Goal: Task Accomplishment & Management: Complete application form

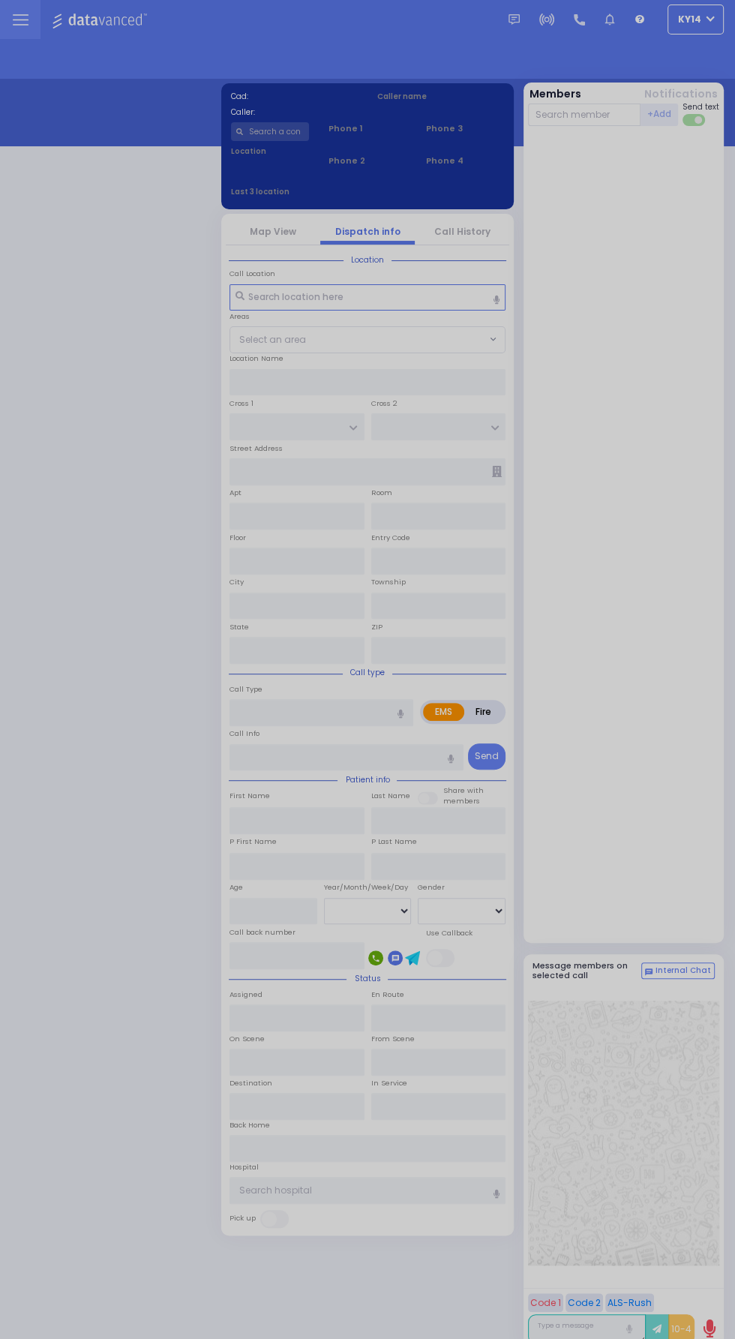
select select "2"
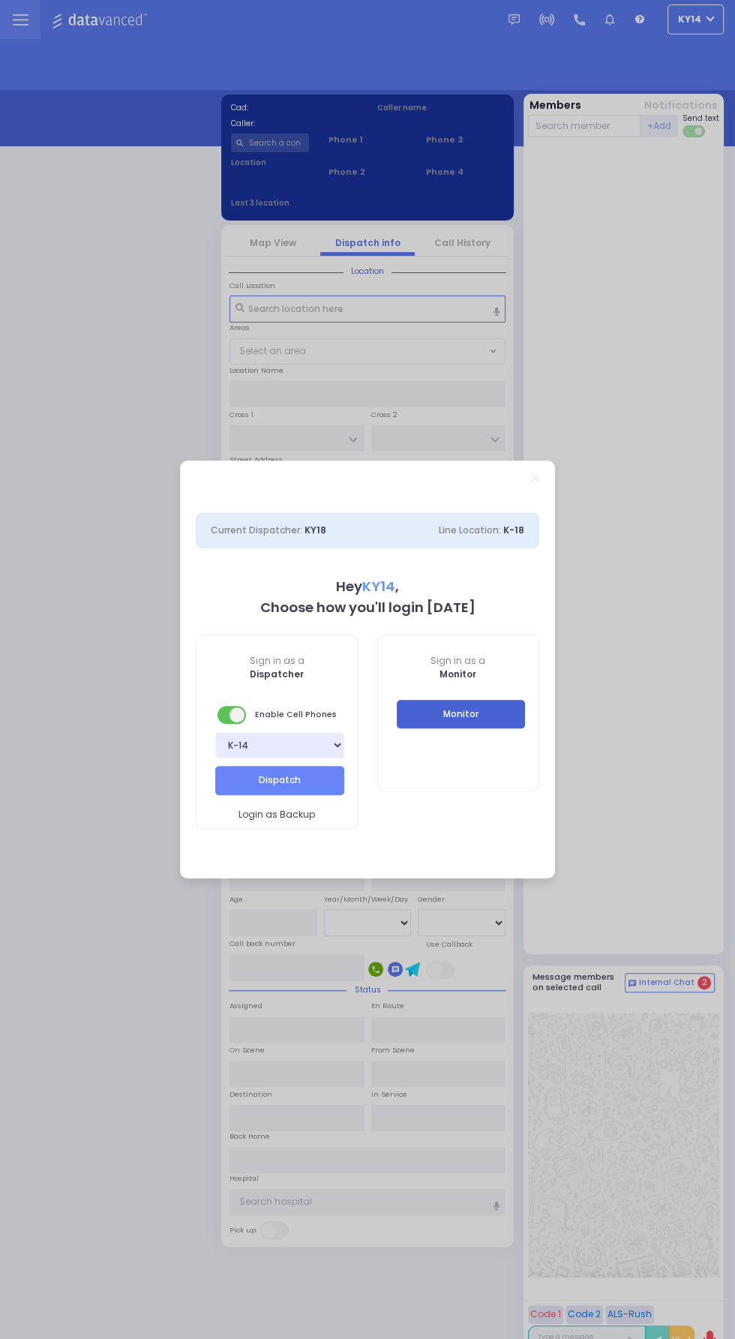
click at [499, 726] on button "Monitor" at bounding box center [461, 714] width 129 height 29
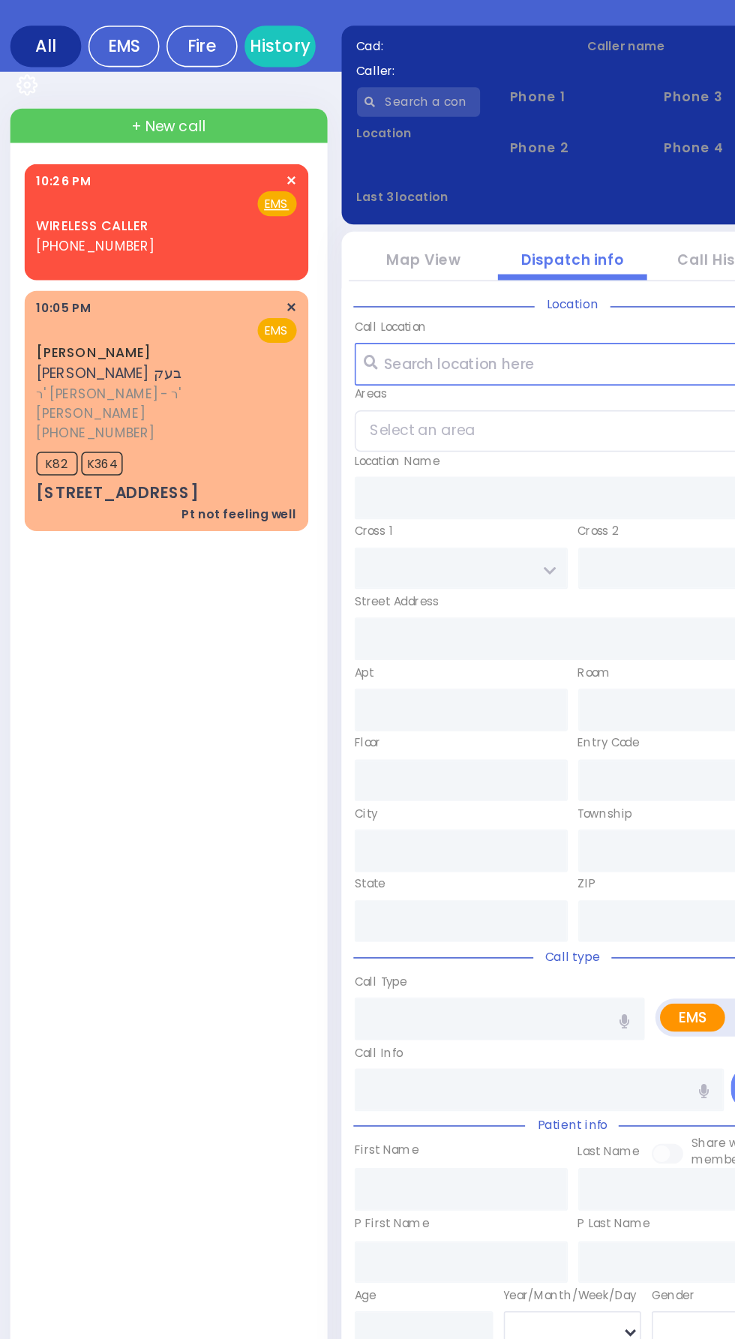
click at [93, 344] on span "ר' [PERSON_NAME] - ר' [PERSON_NAME]" at bounding box center [108, 356] width 161 height 25
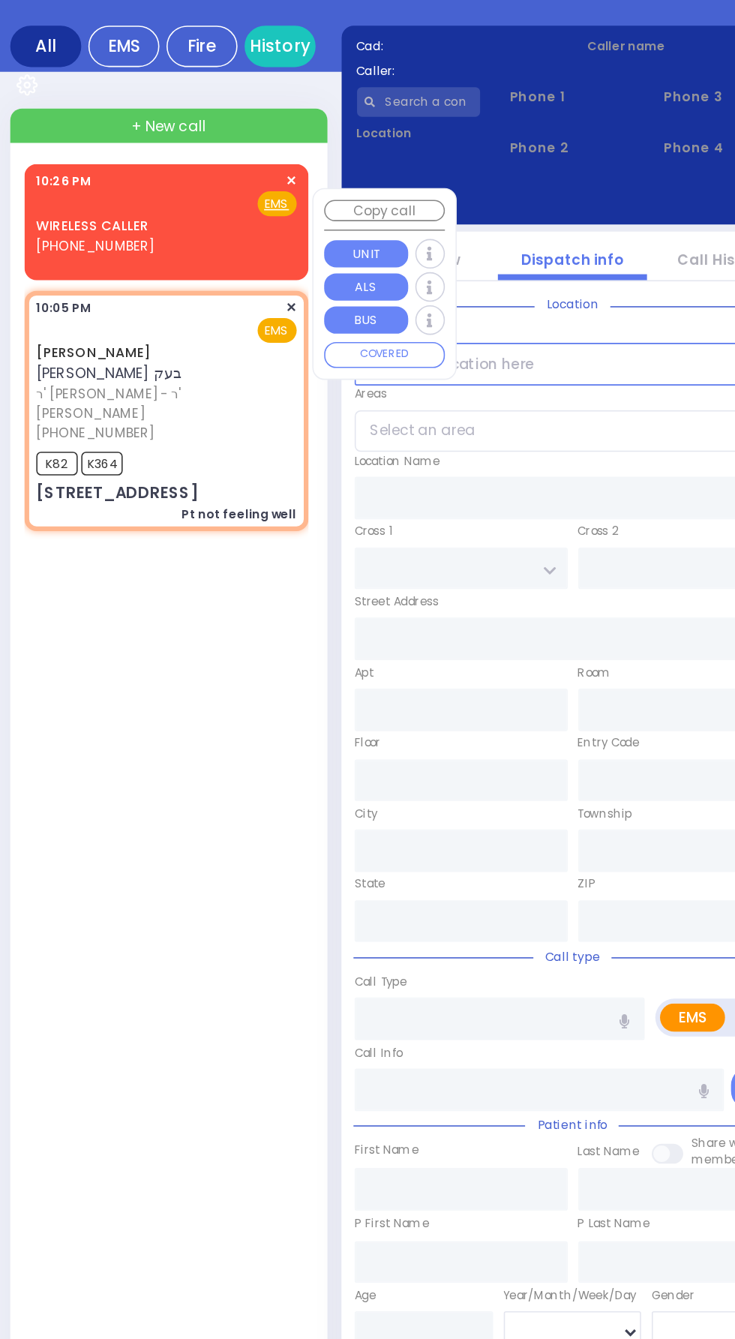
select select
type input "Pt not feeling well"
radio input "true"
type input "[PERSON_NAME]"
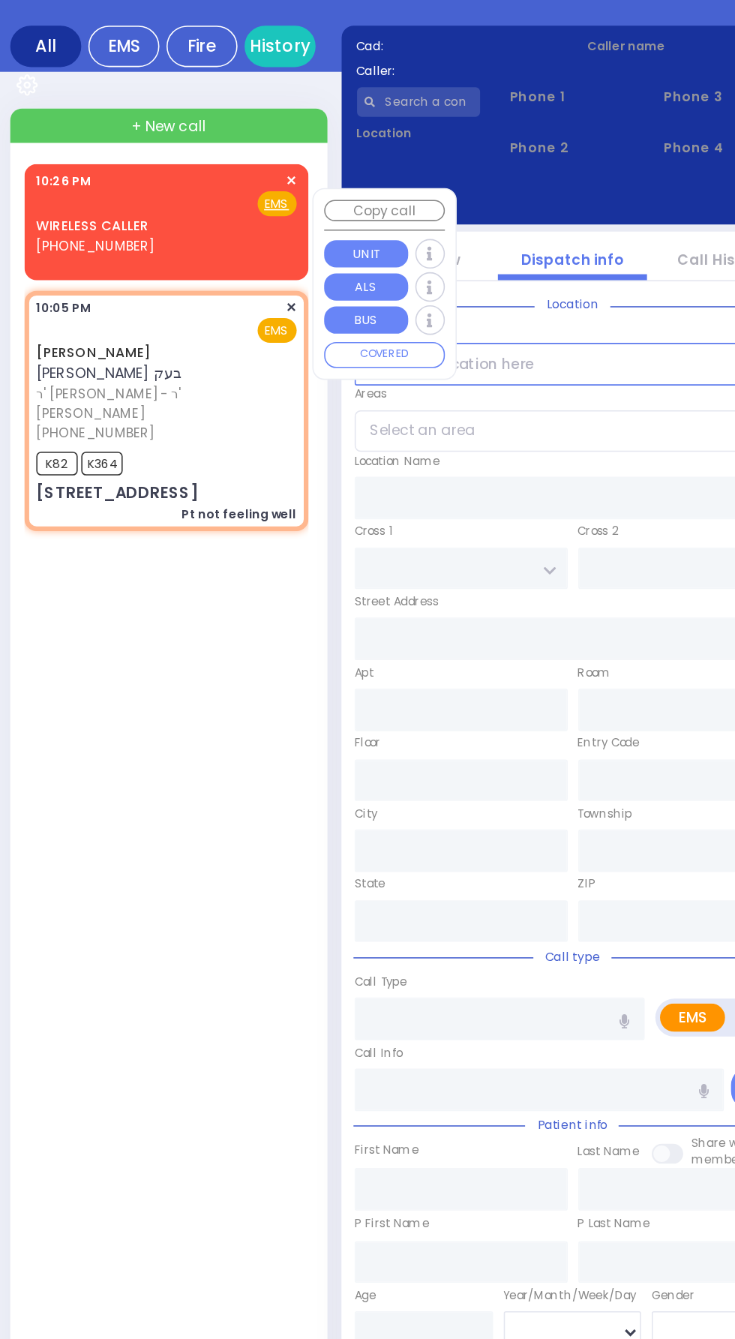
select select
type input "22:05"
type input "22:07"
type input "GORLITZ COURT"
type input "SCHUNNEMUNK RD"
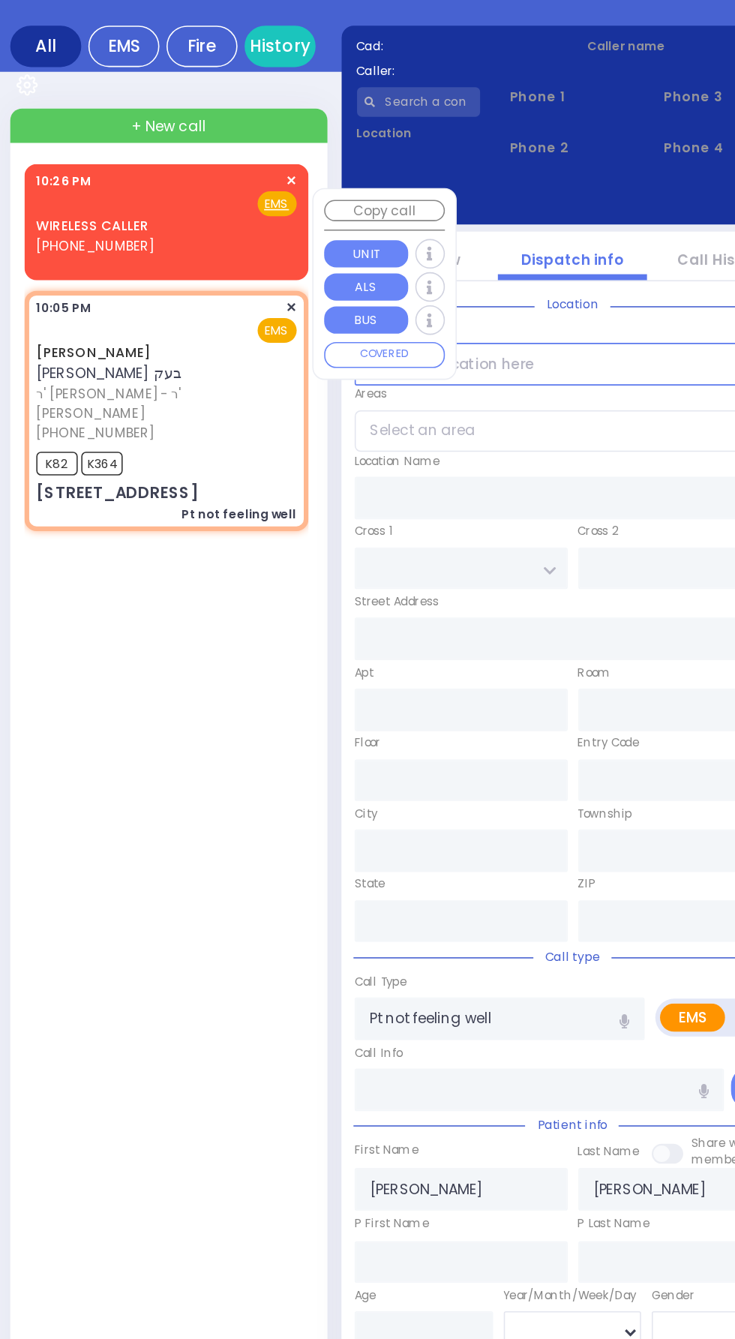
type input "[STREET_ADDRESS]"
type input "112"
type input "[PERSON_NAME]"
type input "[US_STATE]"
type input "10950"
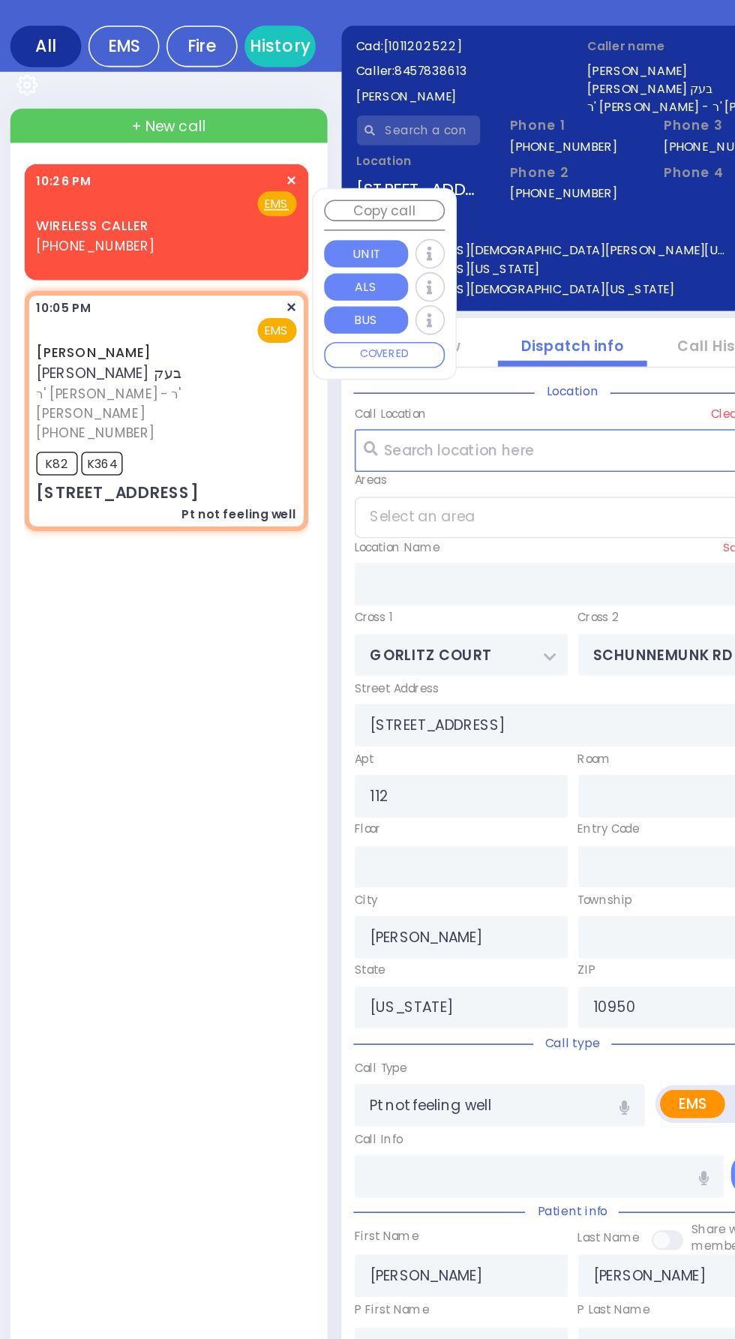
select select "PALM TREE"
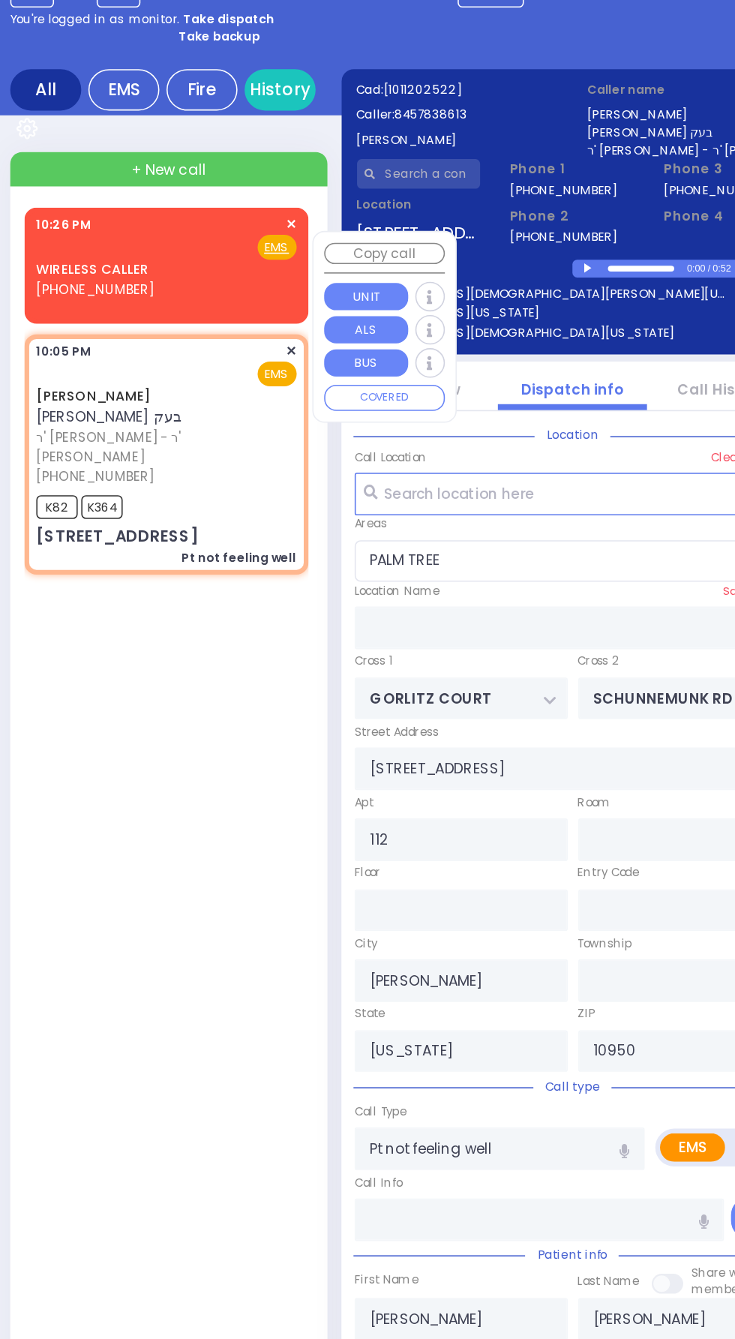
click at [135, 470] on div "WIRELESS CALLER [PHONE_NUMBER] 10:26 PM ✕ EMS" at bounding box center [113, 787] width 186 height 1165
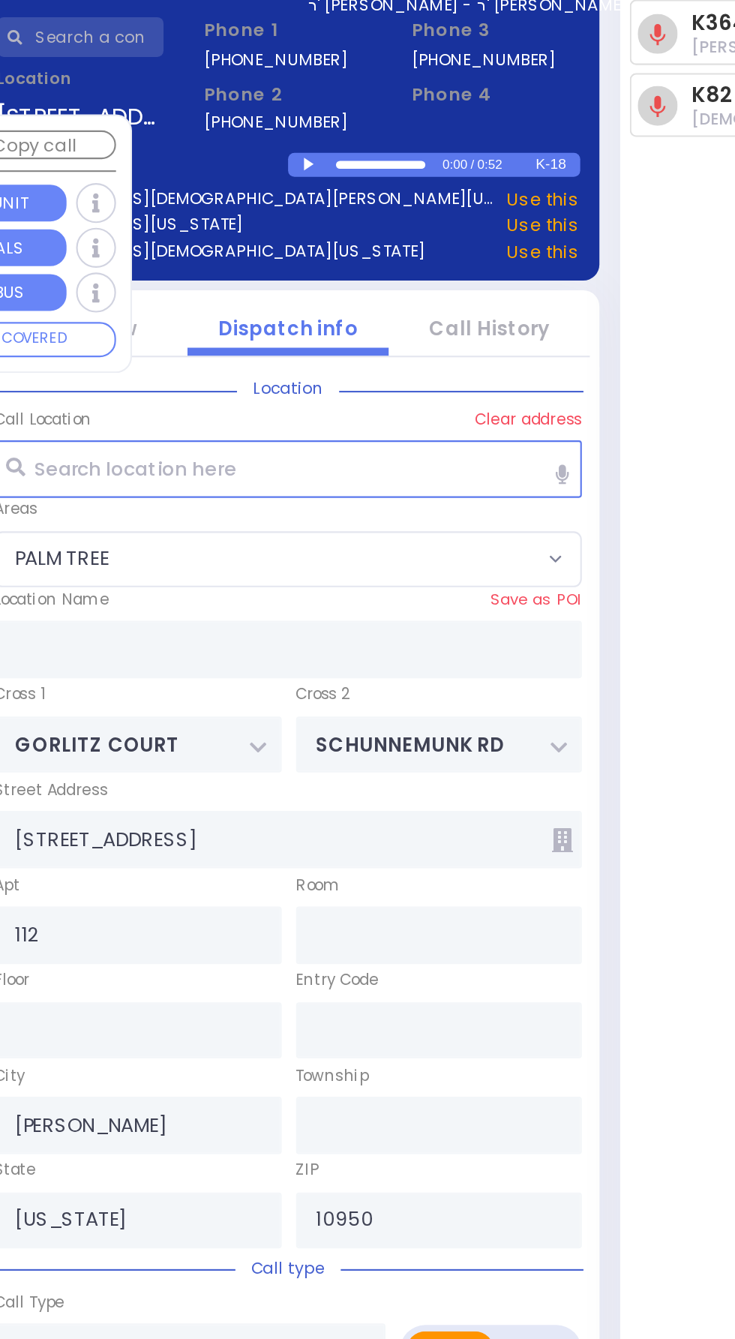
click at [461, 321] on link "Call History" at bounding box center [462, 320] width 56 height 13
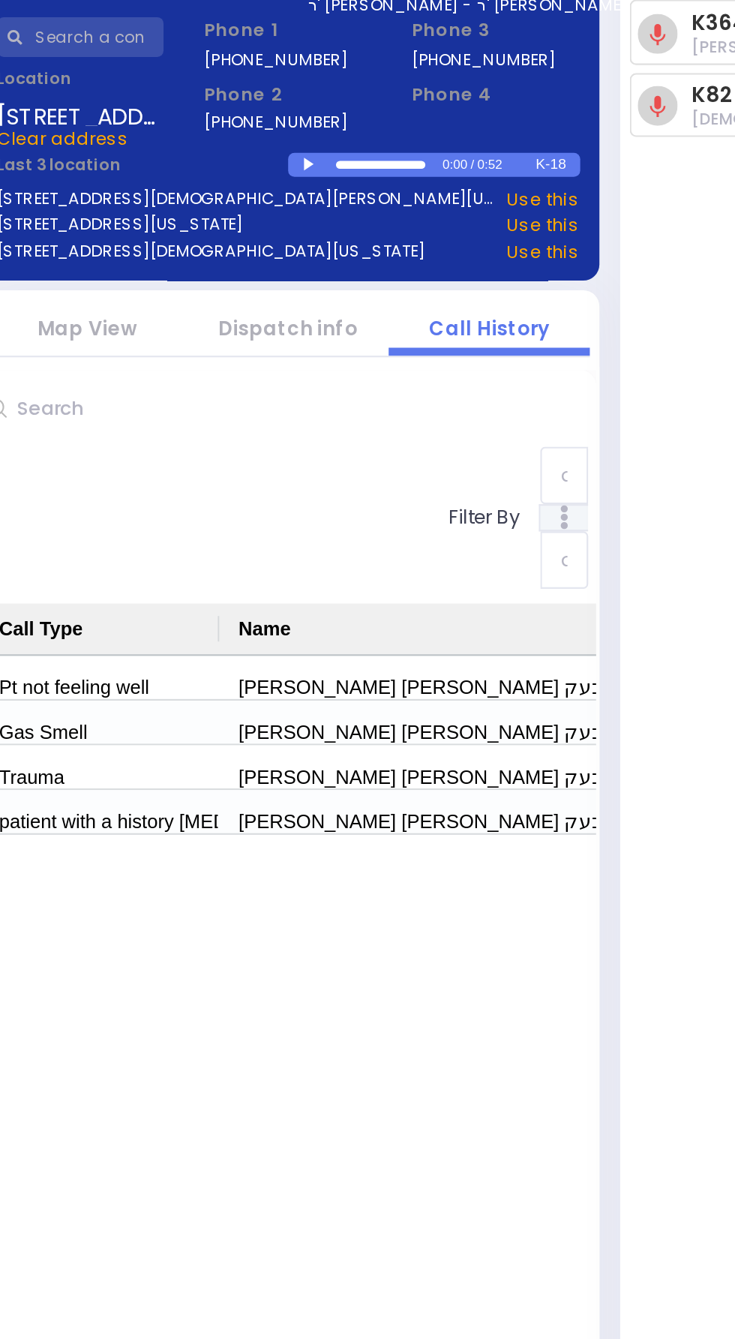
click at [353, 317] on link "Dispatch info" at bounding box center [367, 320] width 65 height 13
